Goal: Complete application form

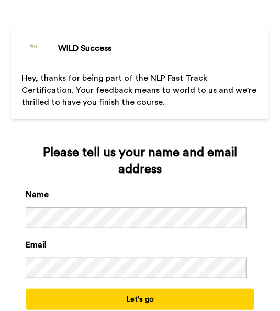
click at [133, 293] on button "Let's go" at bounding box center [140, 299] width 228 height 21
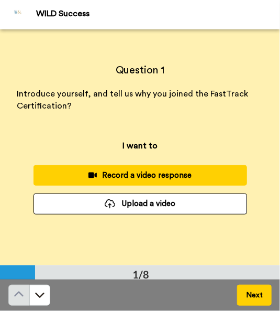
click at [156, 178] on div "Record a video response" at bounding box center [140, 175] width 197 height 11
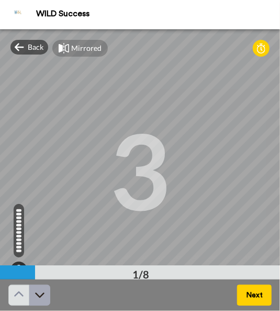
click at [38, 298] on icon at bounding box center [40, 294] width 10 height 10
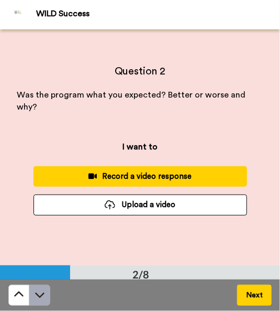
scroll to position [236, 0]
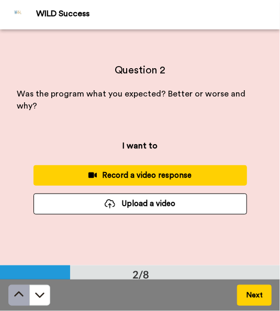
click at [18, 290] on icon at bounding box center [19, 294] width 10 height 10
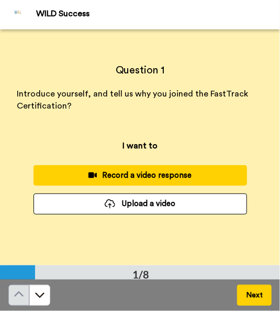
scroll to position [0, 0]
click at [134, 174] on div "Record a video response" at bounding box center [140, 175] width 197 height 11
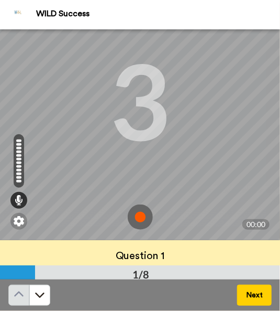
scroll to position [103, 0]
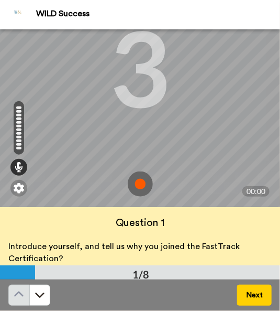
click at [139, 184] on img at bounding box center [140, 183] width 25 height 25
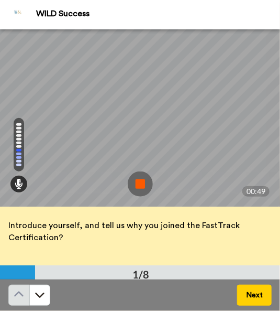
scroll to position [25, 0]
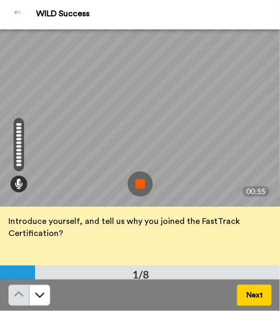
click at [264, 294] on button "Next" at bounding box center [254, 294] width 35 height 21
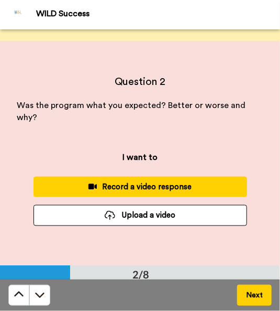
scroll to position [236, 0]
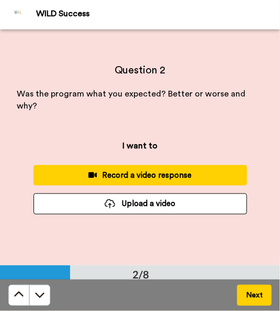
click at [169, 173] on div "Record a video response" at bounding box center [140, 175] width 197 height 11
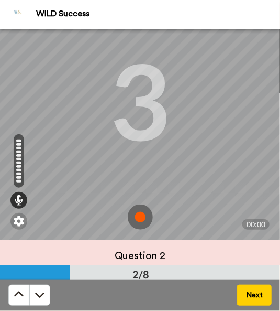
scroll to position [103, 0]
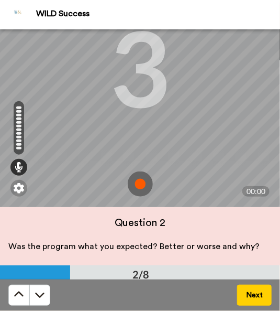
click at [145, 183] on img at bounding box center [140, 183] width 25 height 25
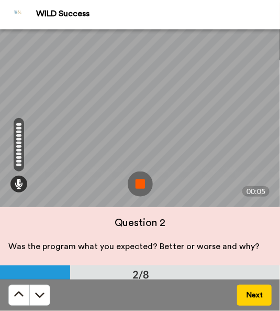
click at [140, 183] on img at bounding box center [140, 183] width 25 height 25
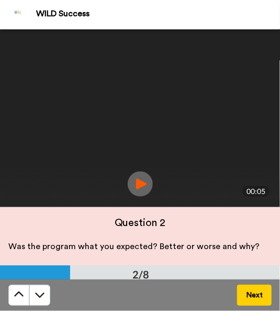
click at [262, 290] on button "Next" at bounding box center [254, 294] width 35 height 21
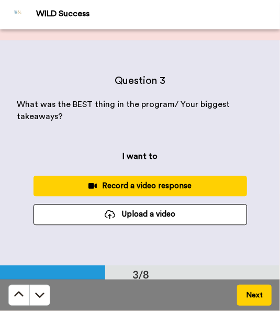
scroll to position [471, 0]
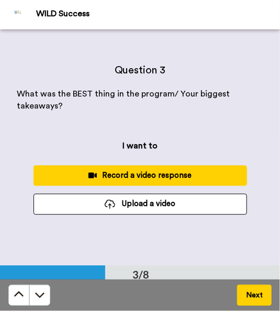
click at [126, 167] on button "Record a video response" at bounding box center [141, 175] width 214 height 20
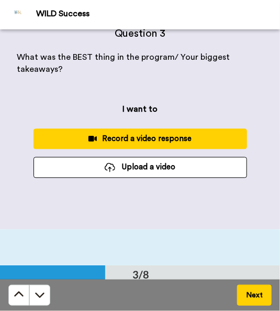
scroll to position [485, 0]
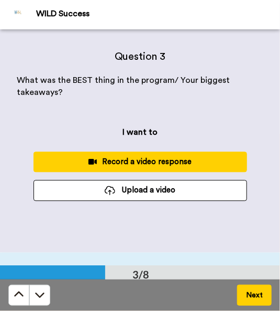
click at [156, 155] on button "Record a video response" at bounding box center [141, 161] width 214 height 20
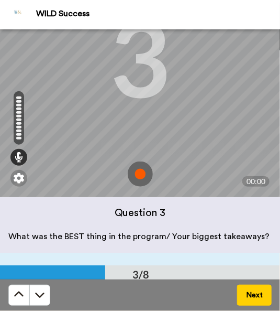
scroll to position [103, 0]
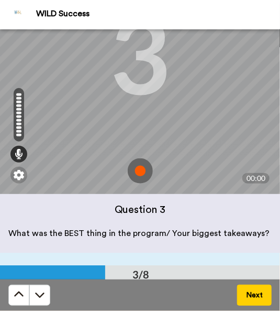
click at [138, 175] on img at bounding box center [140, 170] width 25 height 25
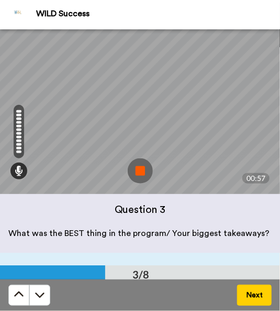
click at [254, 290] on button "Next" at bounding box center [254, 294] width 35 height 21
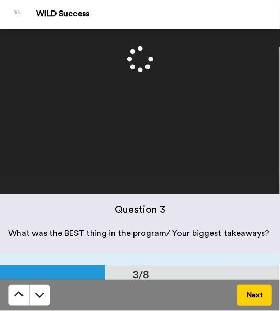
scroll to position [588, 0]
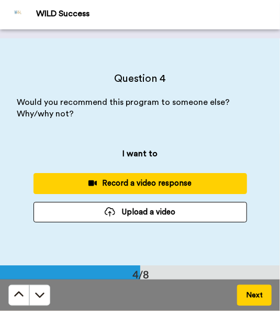
click at [261, 290] on button "Next" at bounding box center [254, 294] width 35 height 21
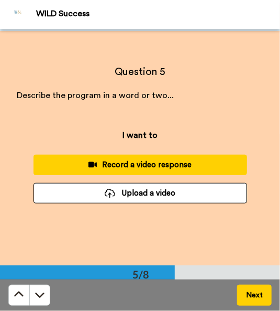
scroll to position [944, 0]
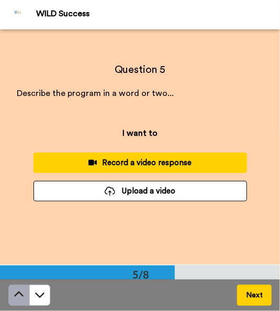
click at [18, 284] on button at bounding box center [18, 294] width 21 height 21
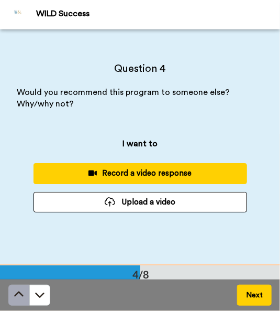
scroll to position [708, 0]
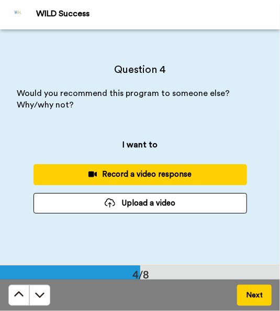
click at [158, 174] on div "Record a video response" at bounding box center [140, 174] width 197 height 11
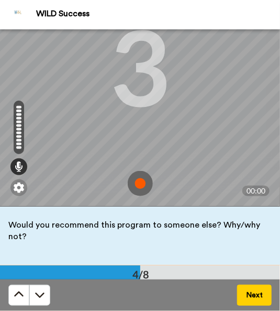
scroll to position [25, 0]
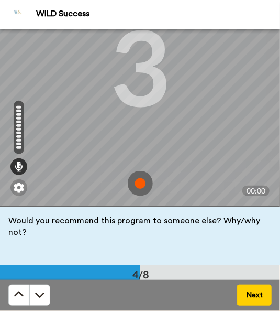
click at [136, 184] on img at bounding box center [140, 183] width 25 height 25
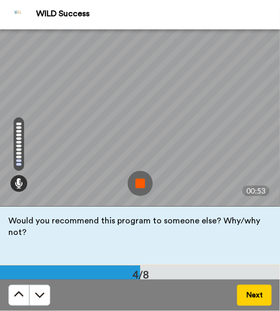
click at [259, 294] on button "Next" at bounding box center [254, 294] width 35 height 21
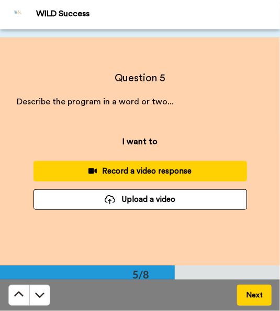
scroll to position [944, 0]
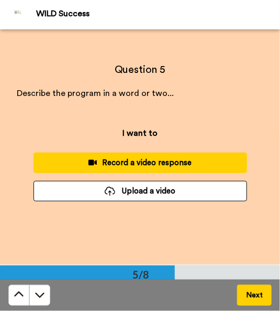
click at [175, 157] on div "Record a video response" at bounding box center [140, 162] width 197 height 11
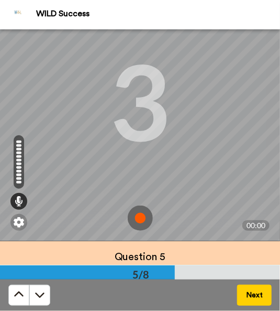
scroll to position [103, 0]
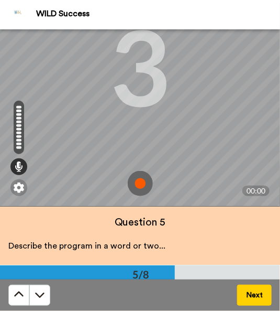
click at [142, 186] on img at bounding box center [140, 183] width 25 height 25
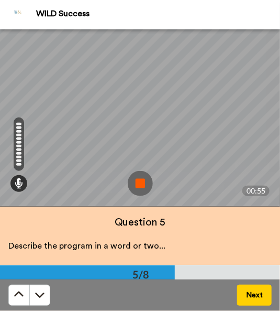
click at [265, 292] on button "Next" at bounding box center [254, 294] width 35 height 21
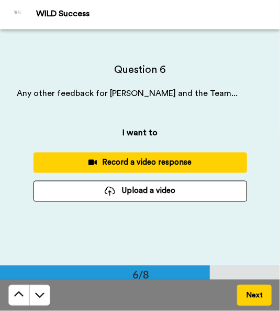
scroll to position [1180, 0]
click at [172, 166] on div "Record a video response" at bounding box center [140, 162] width 197 height 11
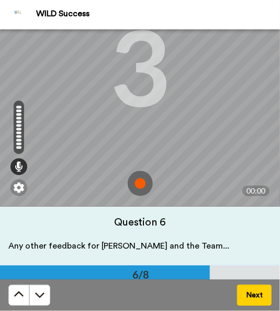
scroll to position [25, 0]
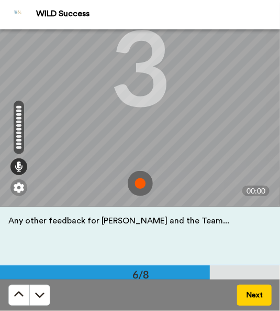
click at [144, 176] on img at bounding box center [140, 183] width 25 height 25
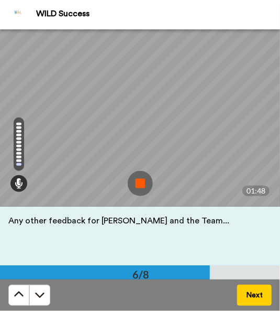
click at [256, 293] on button "Next" at bounding box center [254, 294] width 35 height 21
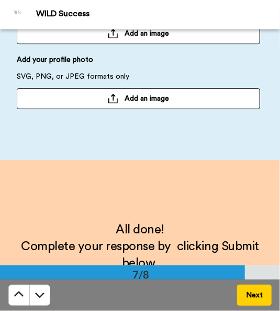
scroll to position [1468, 0]
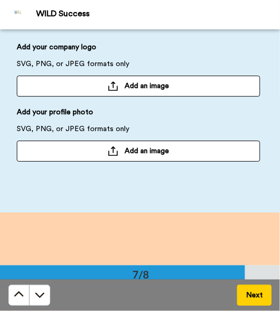
click at [256, 292] on button "Next" at bounding box center [254, 294] width 35 height 21
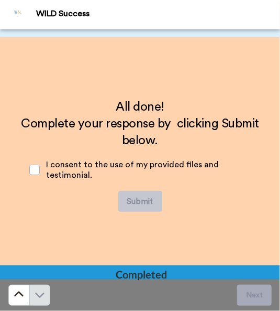
scroll to position [1651, 0]
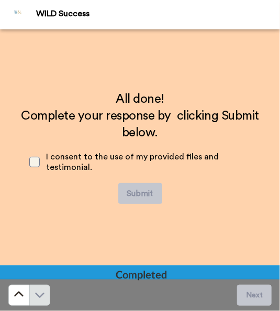
click at [37, 160] on span at bounding box center [34, 162] width 10 height 10
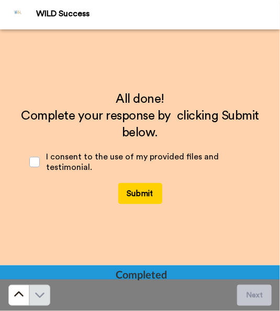
click at [126, 191] on button "Submit" at bounding box center [140, 193] width 44 height 21
